Goal: Book appointment/travel/reservation

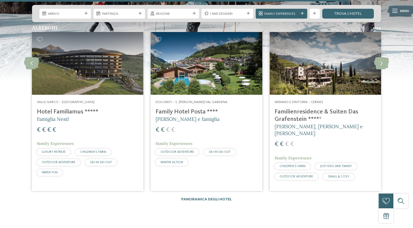
scroll to position [1120, 0]
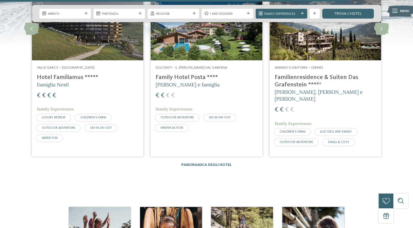
click at [218, 116] on span "SKI-IN SKI-OUT" at bounding box center [220, 117] width 22 height 3
click at [300, 76] on h4 "Familienresidence & Suiten Das Grafenstein ****ˢ" at bounding box center [326, 81] width 102 height 15
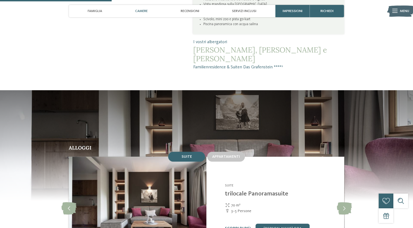
scroll to position [410, 0]
